Goal: Find specific page/section: Find specific page/section

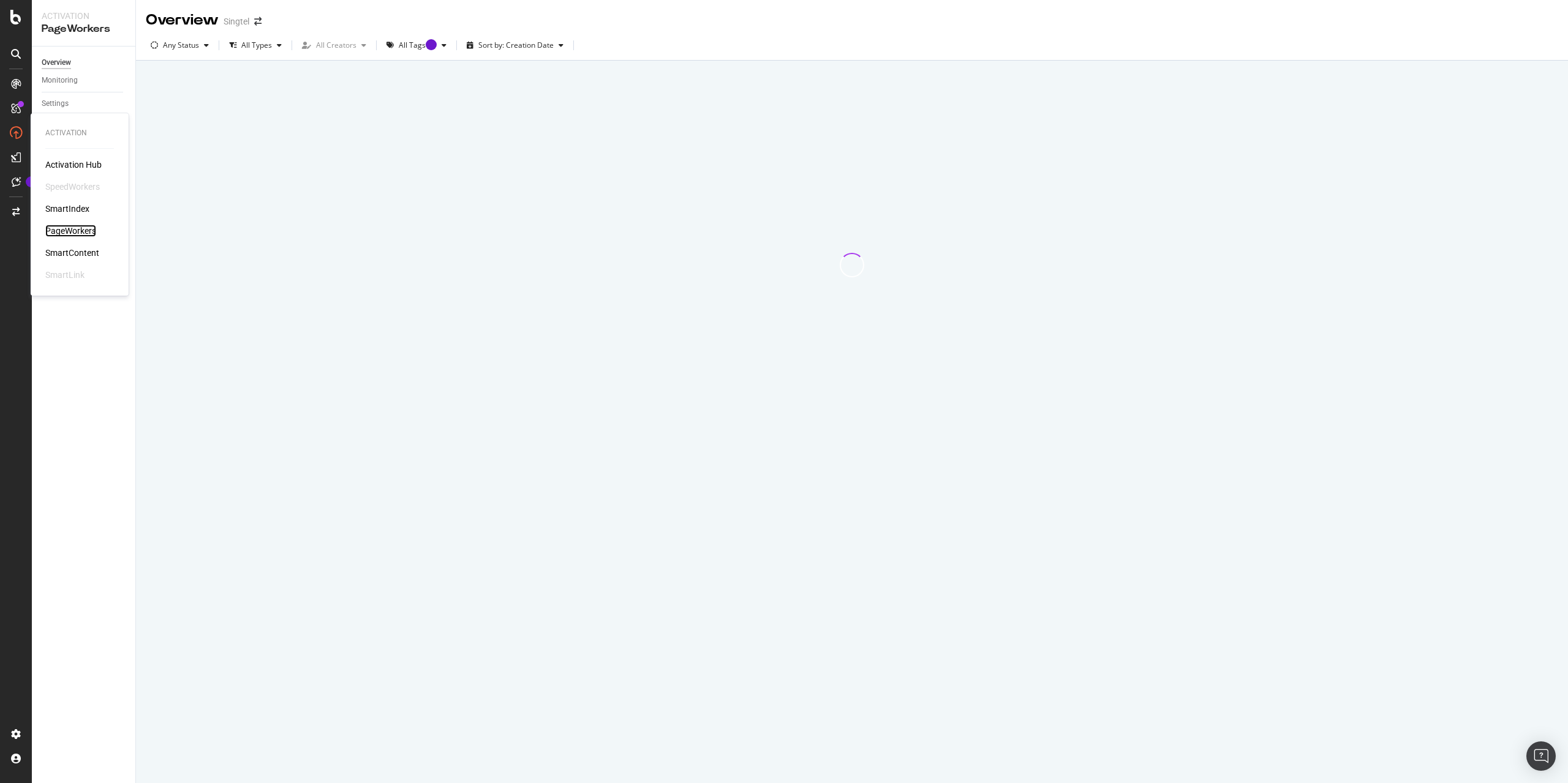
click at [72, 233] on div "PageWorkers" at bounding box center [70, 231] width 51 height 12
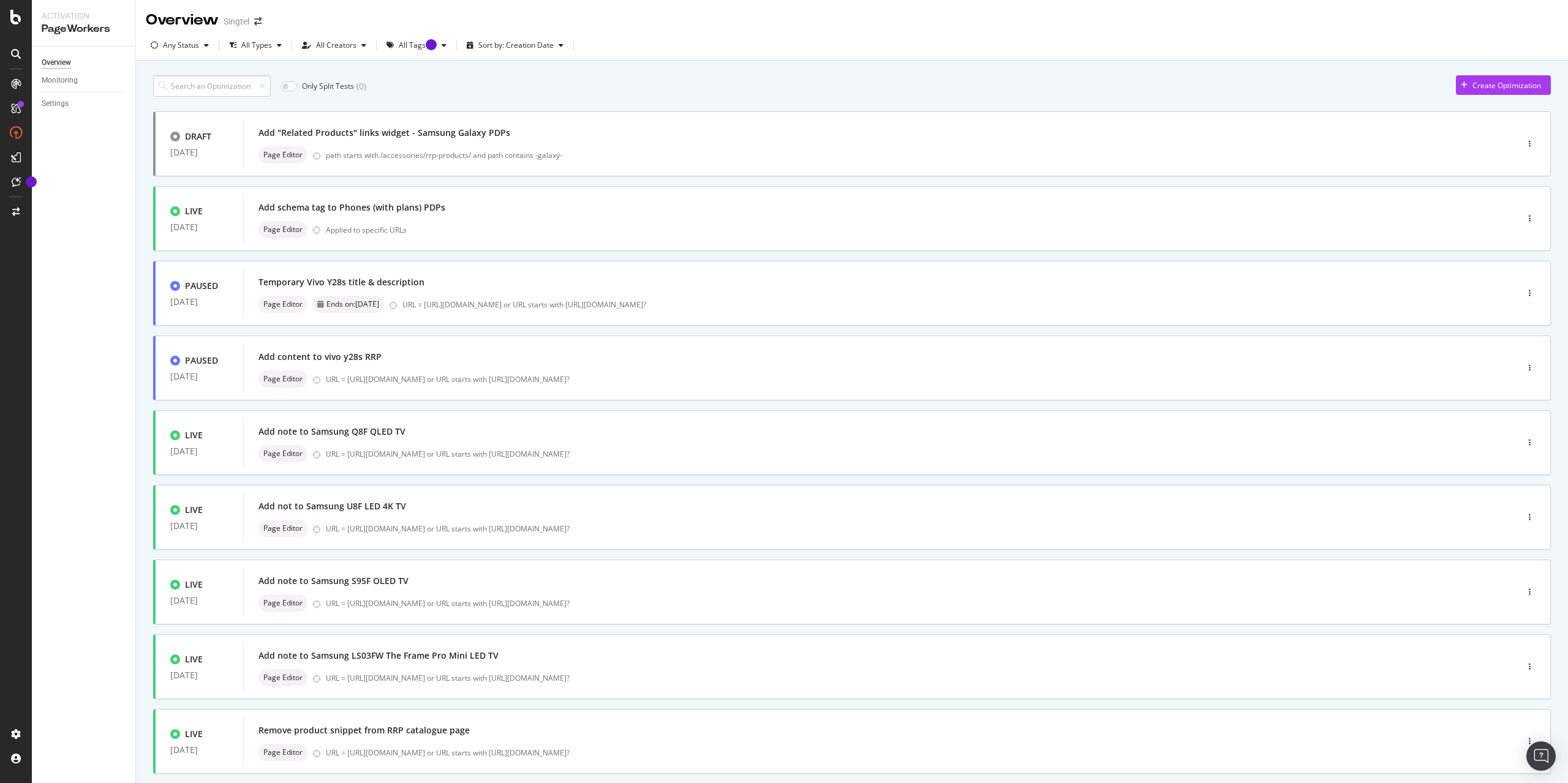
drag, startPoint x: 202, startPoint y: 76, endPoint x: 202, endPoint y: 92, distance: 16.0
click at [202, 81] on input at bounding box center [211, 86] width 117 height 21
click at [205, 88] on input at bounding box center [211, 86] width 117 height 21
